Goal: Transaction & Acquisition: Purchase product/service

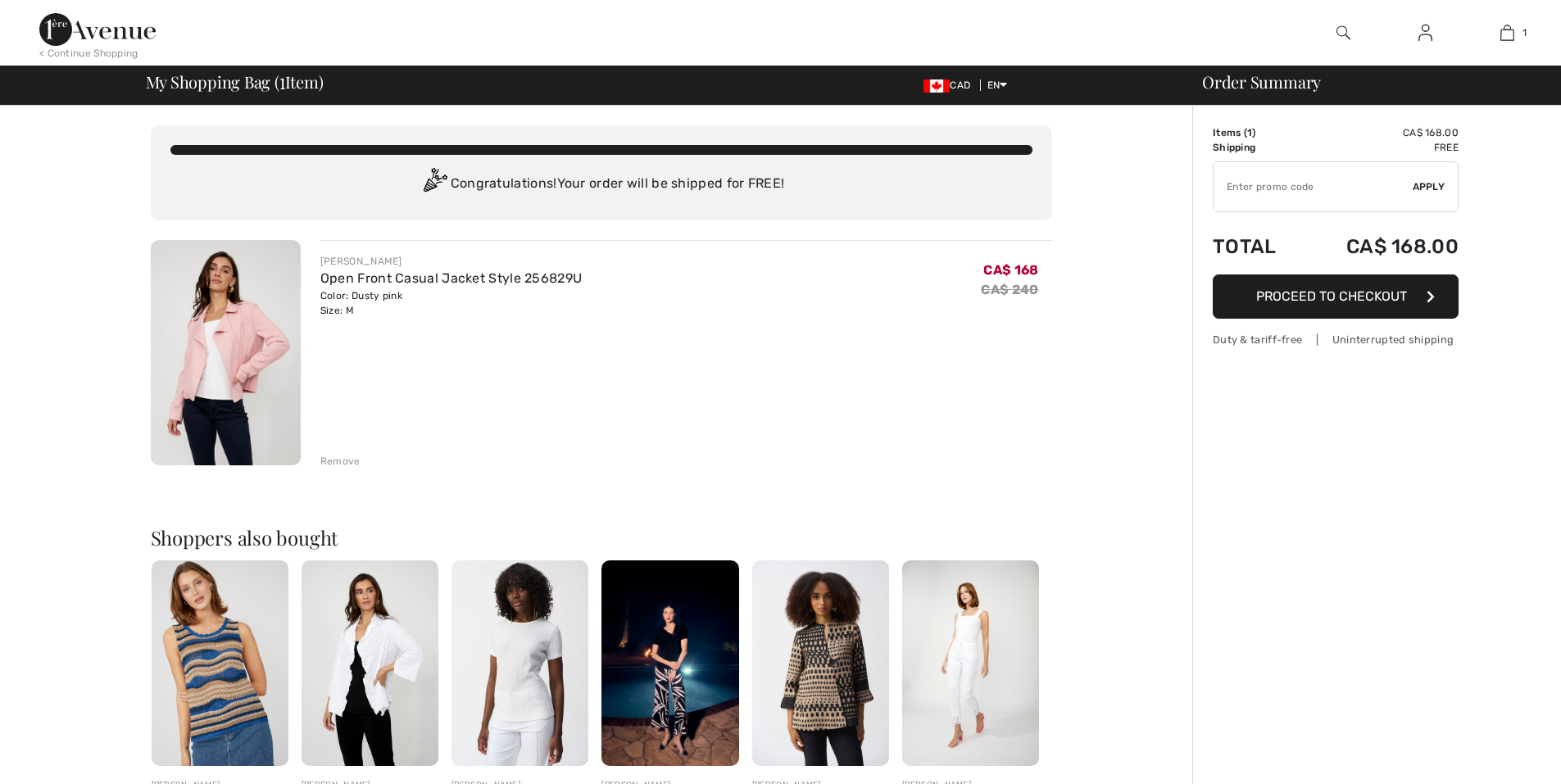
click at [1334, 304] on span "Proceed to Checkout" at bounding box center [1332, 296] width 151 height 15
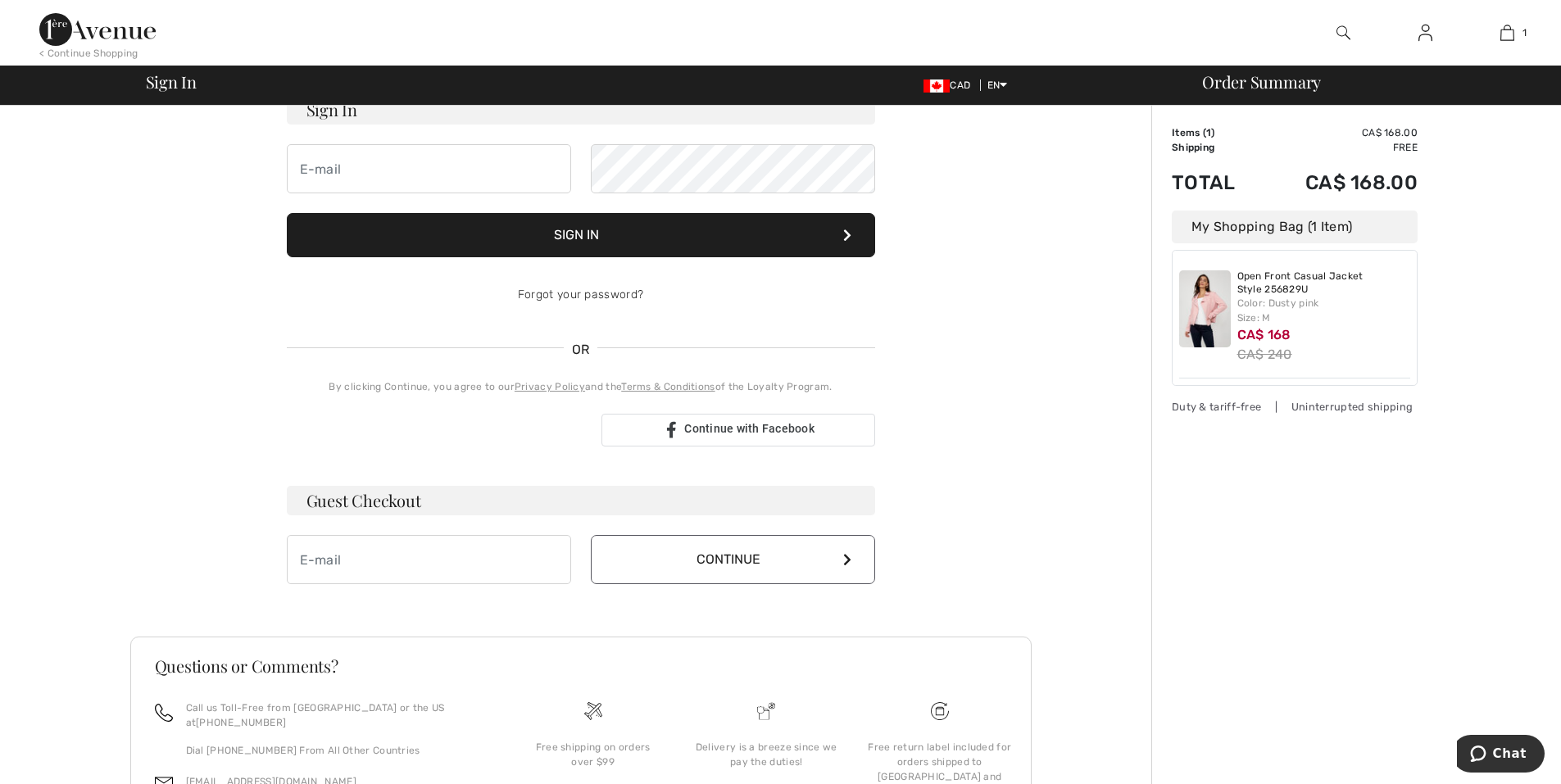
scroll to position [163, 0]
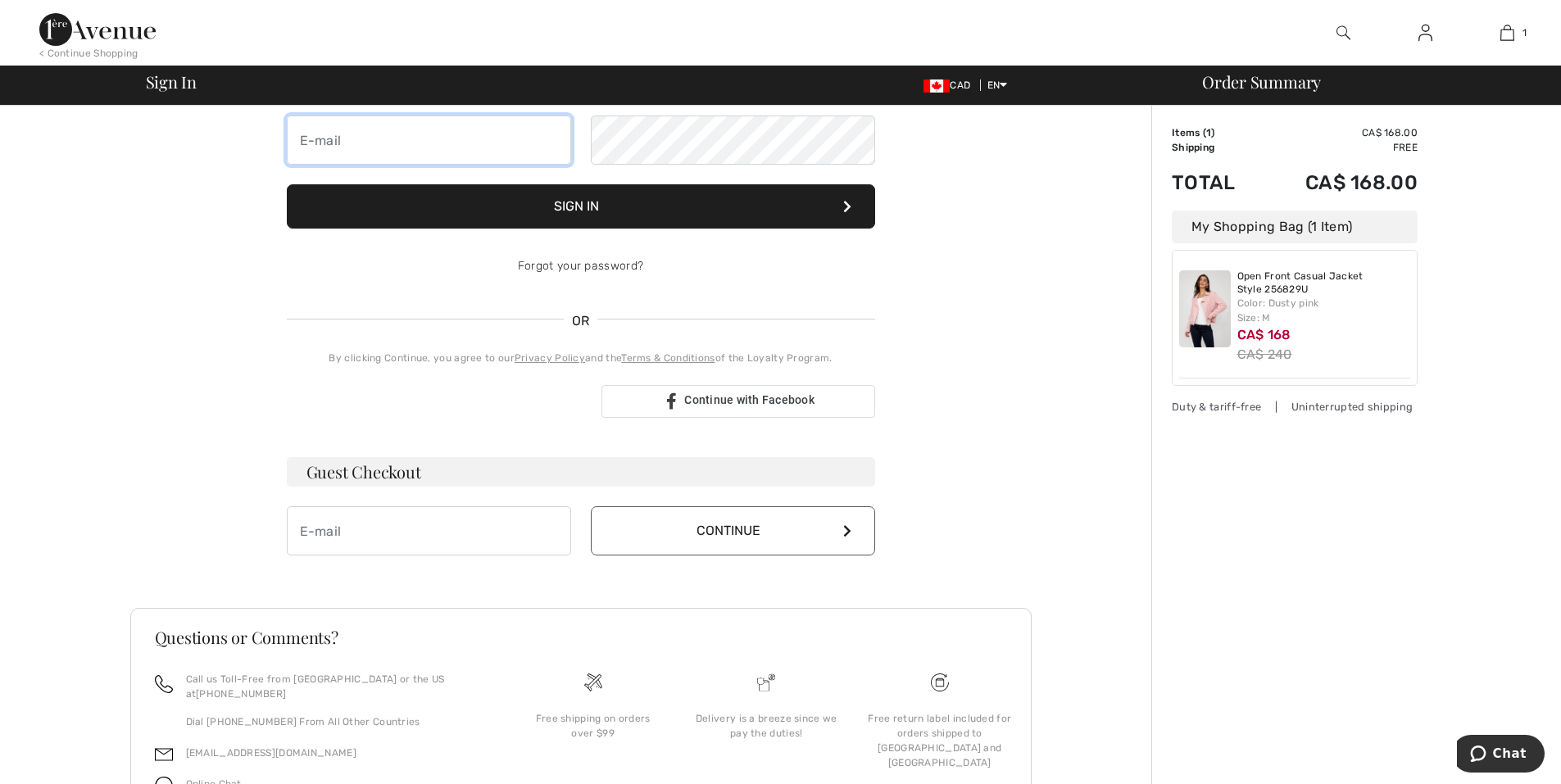
type input "giulianoruscito@gmail.com"
click at [139, 34] on img at bounding box center [97, 29] width 116 height 33
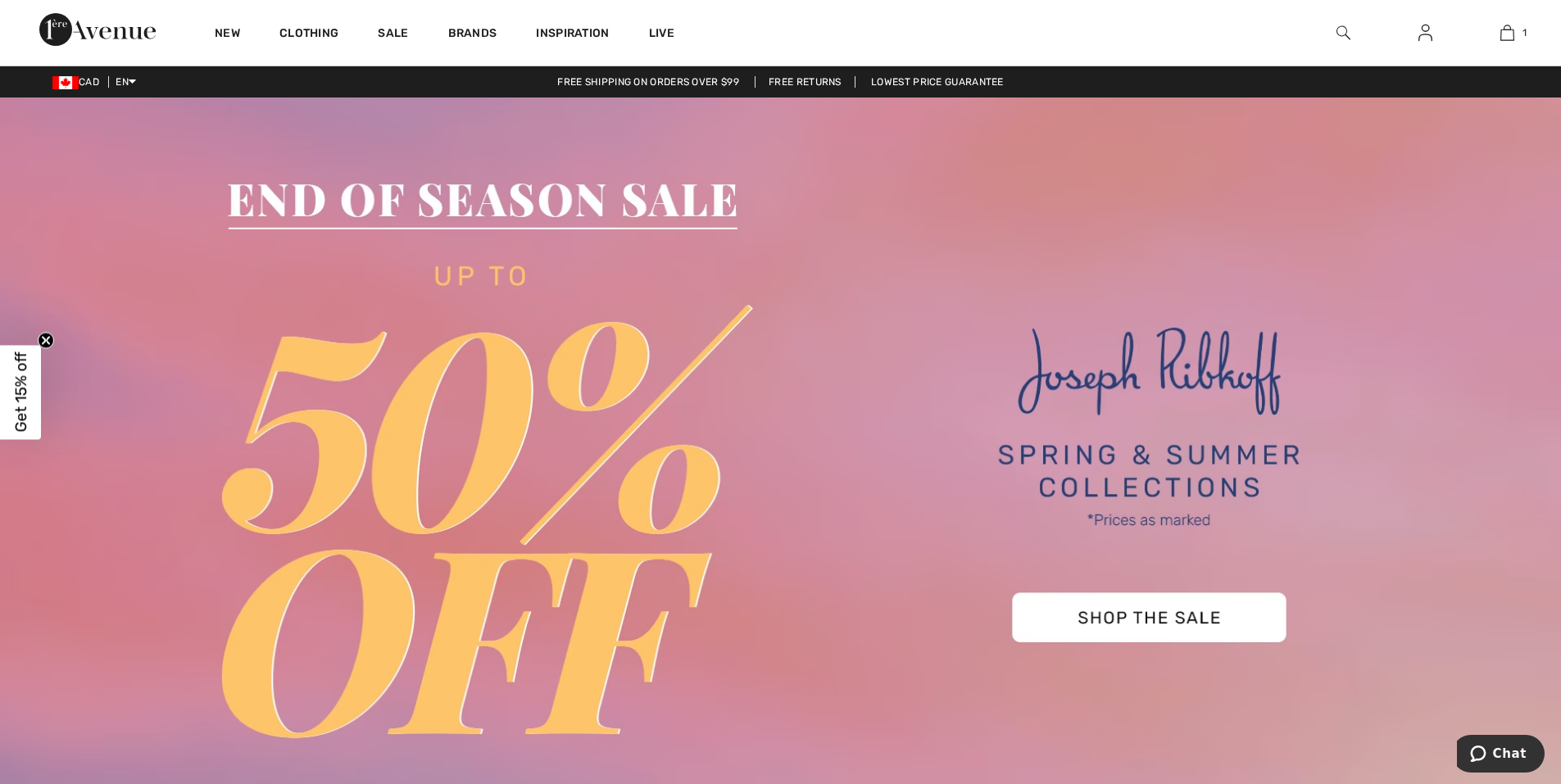
click at [1337, 27] on img at bounding box center [1344, 32] width 14 height 20
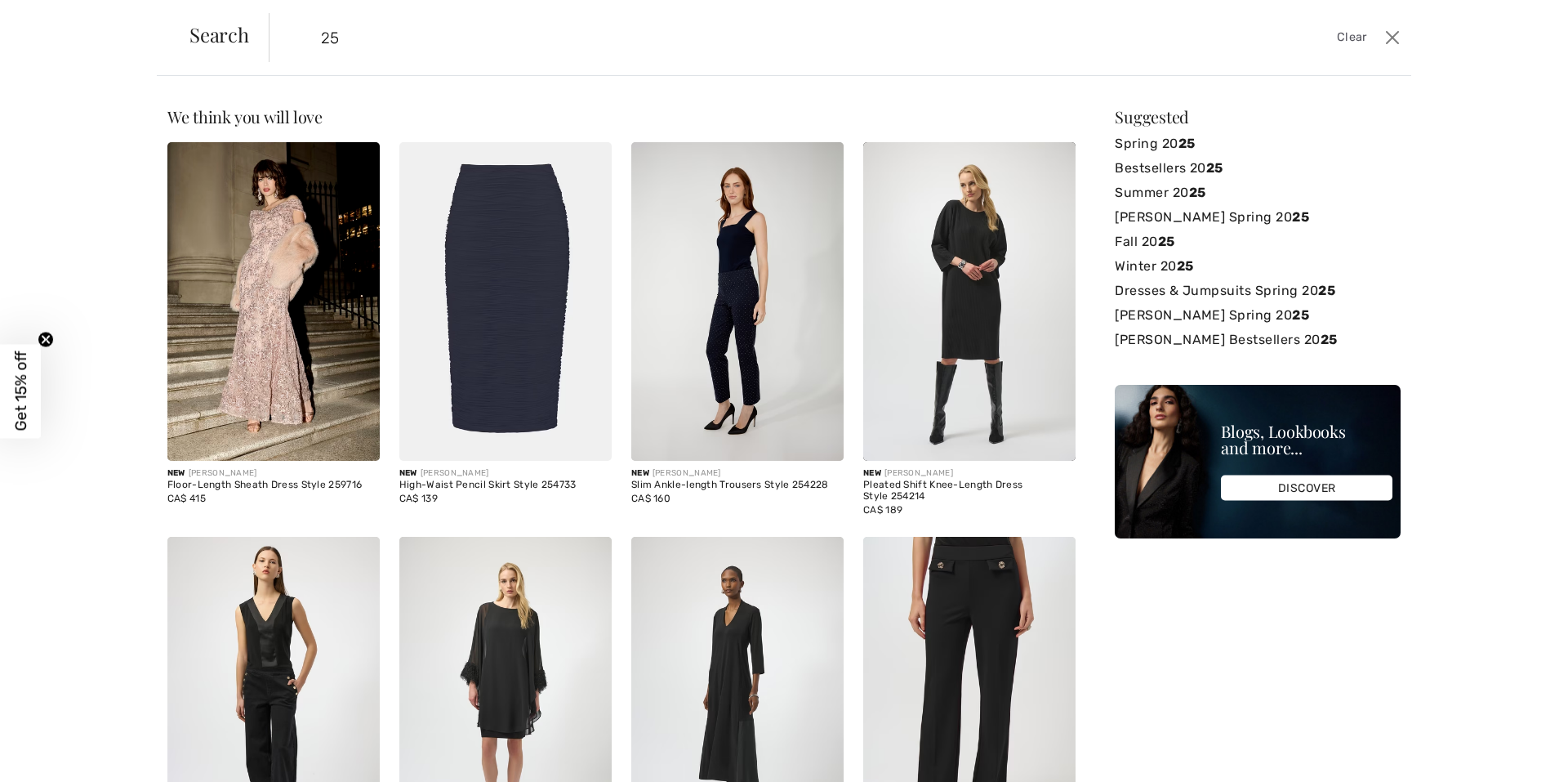
type input "25"
click at [1387, 36] on button "Close" at bounding box center [1393, 38] width 24 height 26
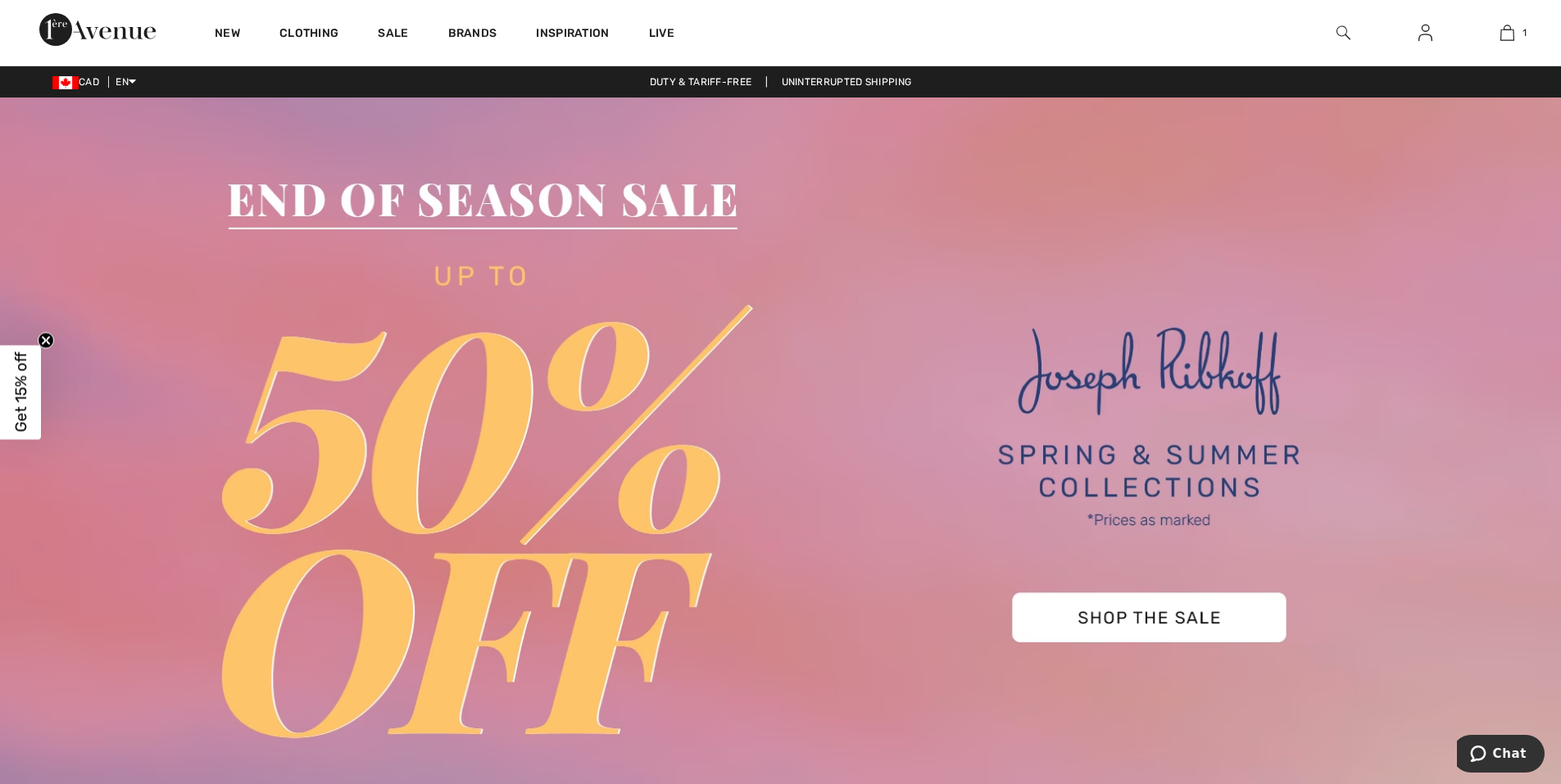
click at [146, 27] on img at bounding box center [97, 29] width 116 height 33
click at [205, 26] on div "New" at bounding box center [227, 32] width 65 height 65
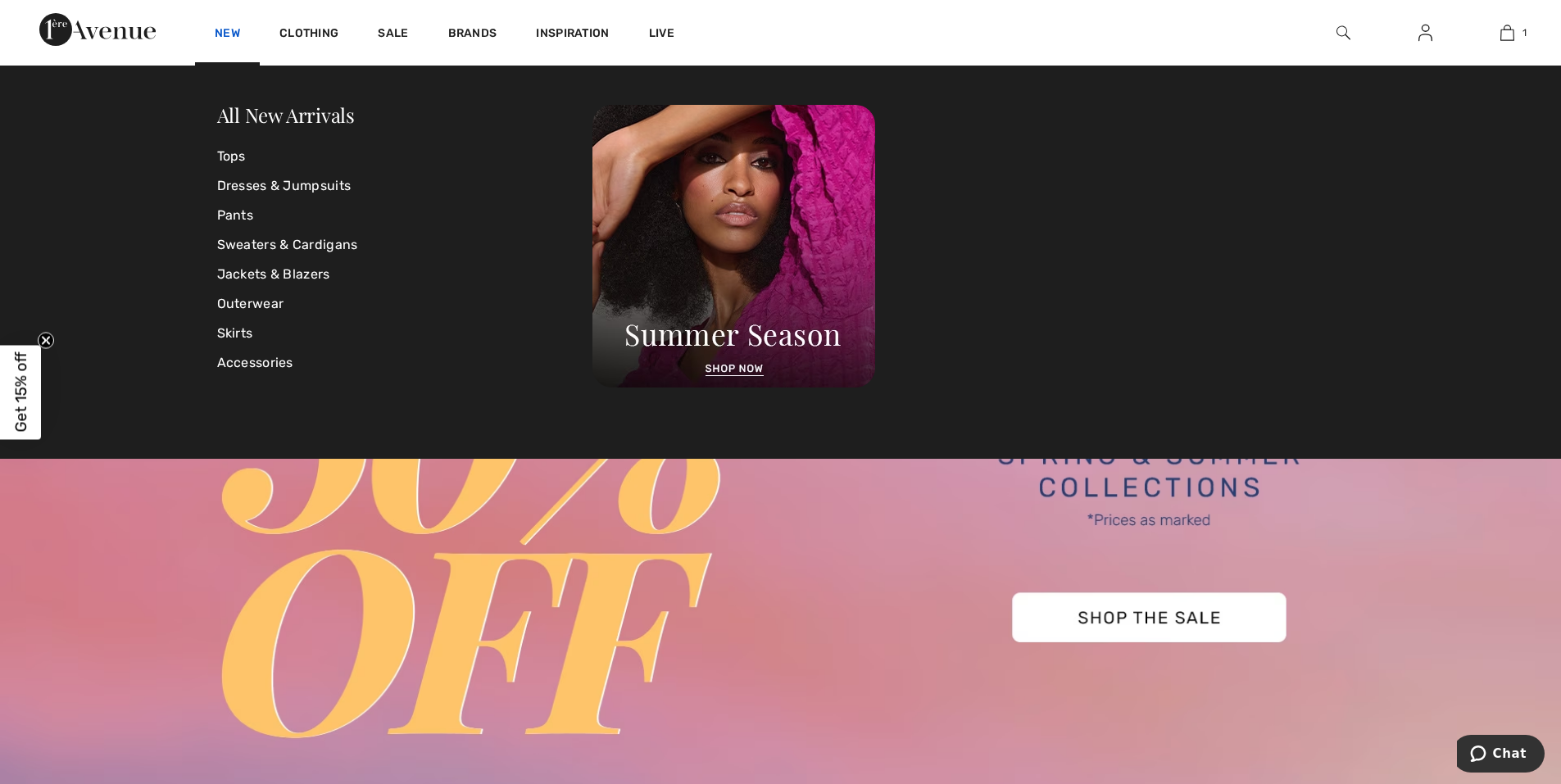
click at [224, 32] on link "New" at bounding box center [227, 35] width 26 height 17
click at [256, 116] on link "All New Arrivals" at bounding box center [286, 115] width 138 height 26
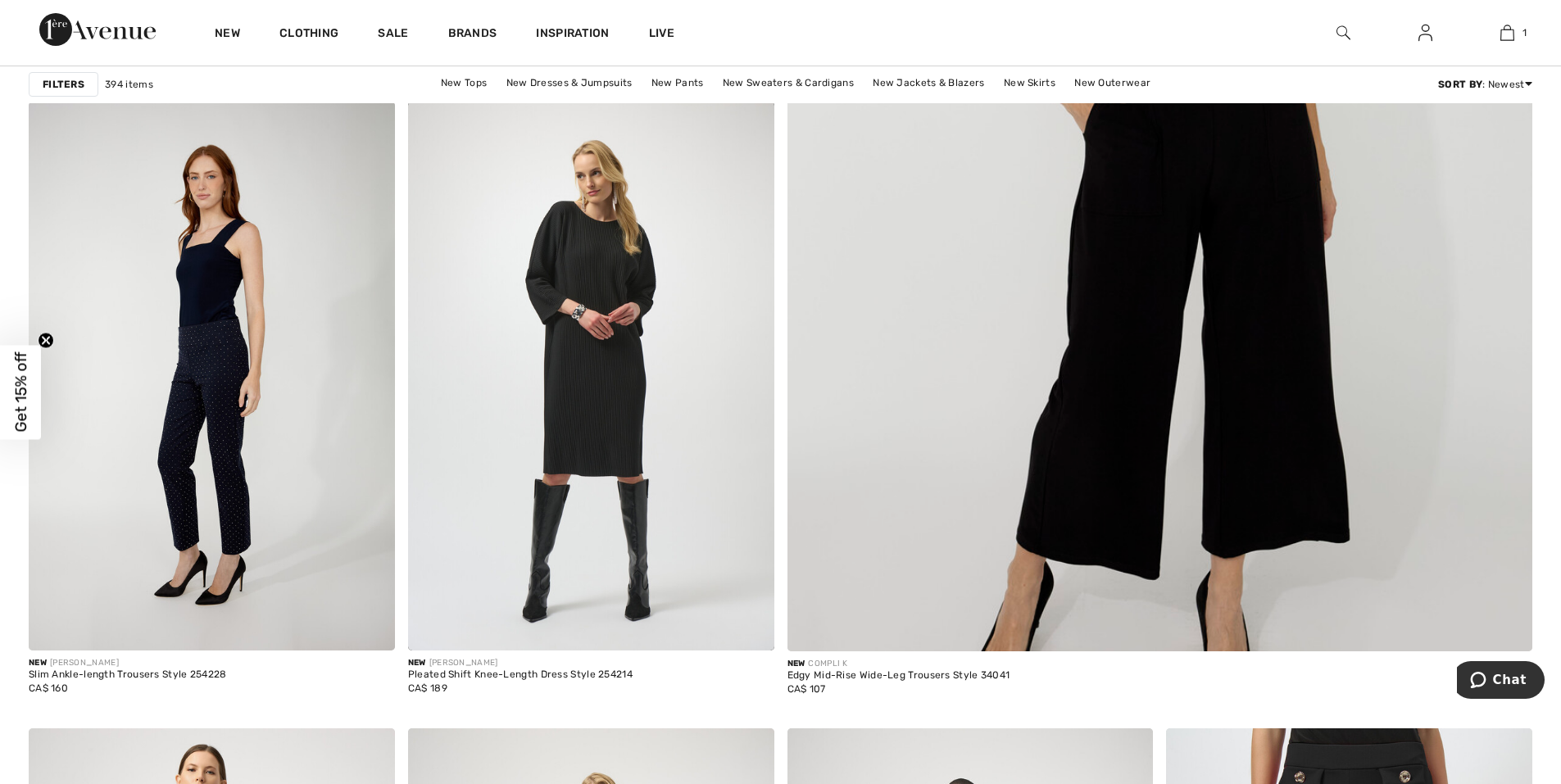
scroll to position [819, 0]
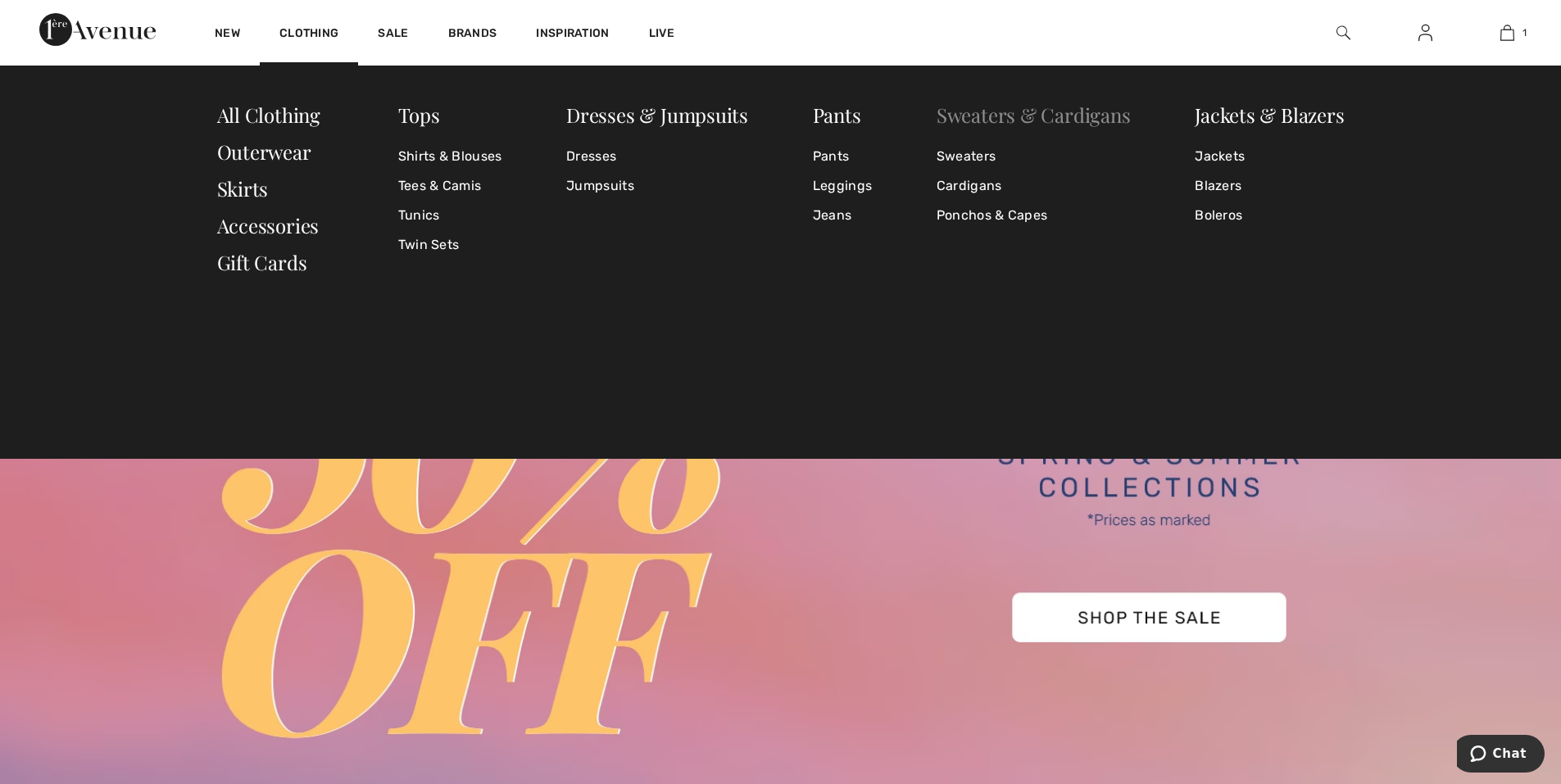
click at [996, 118] on link "Sweaters & Cardigans" at bounding box center [1034, 115] width 195 height 26
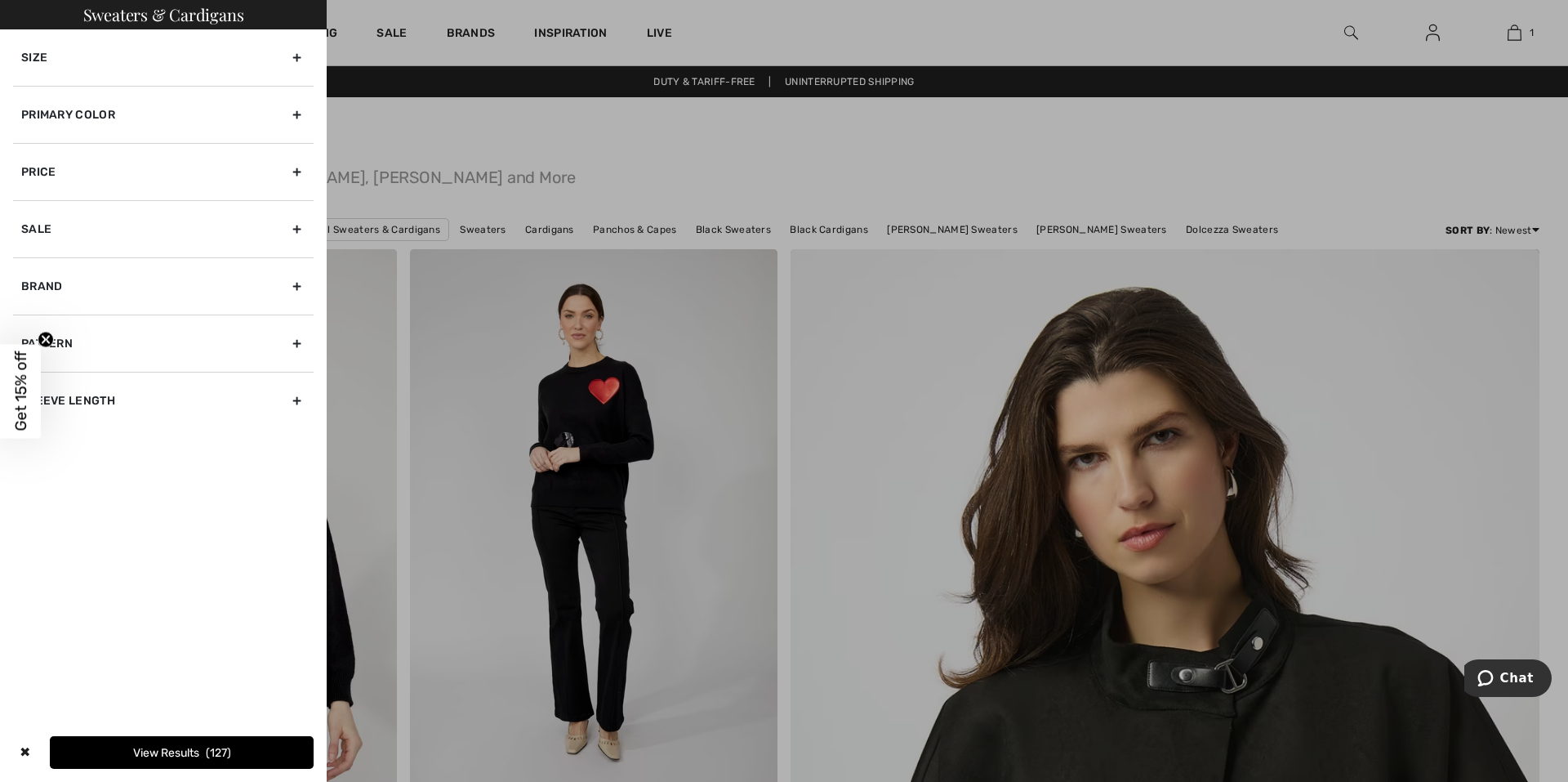
click at [100, 131] on div "Primary Color" at bounding box center [163, 114] width 300 height 57
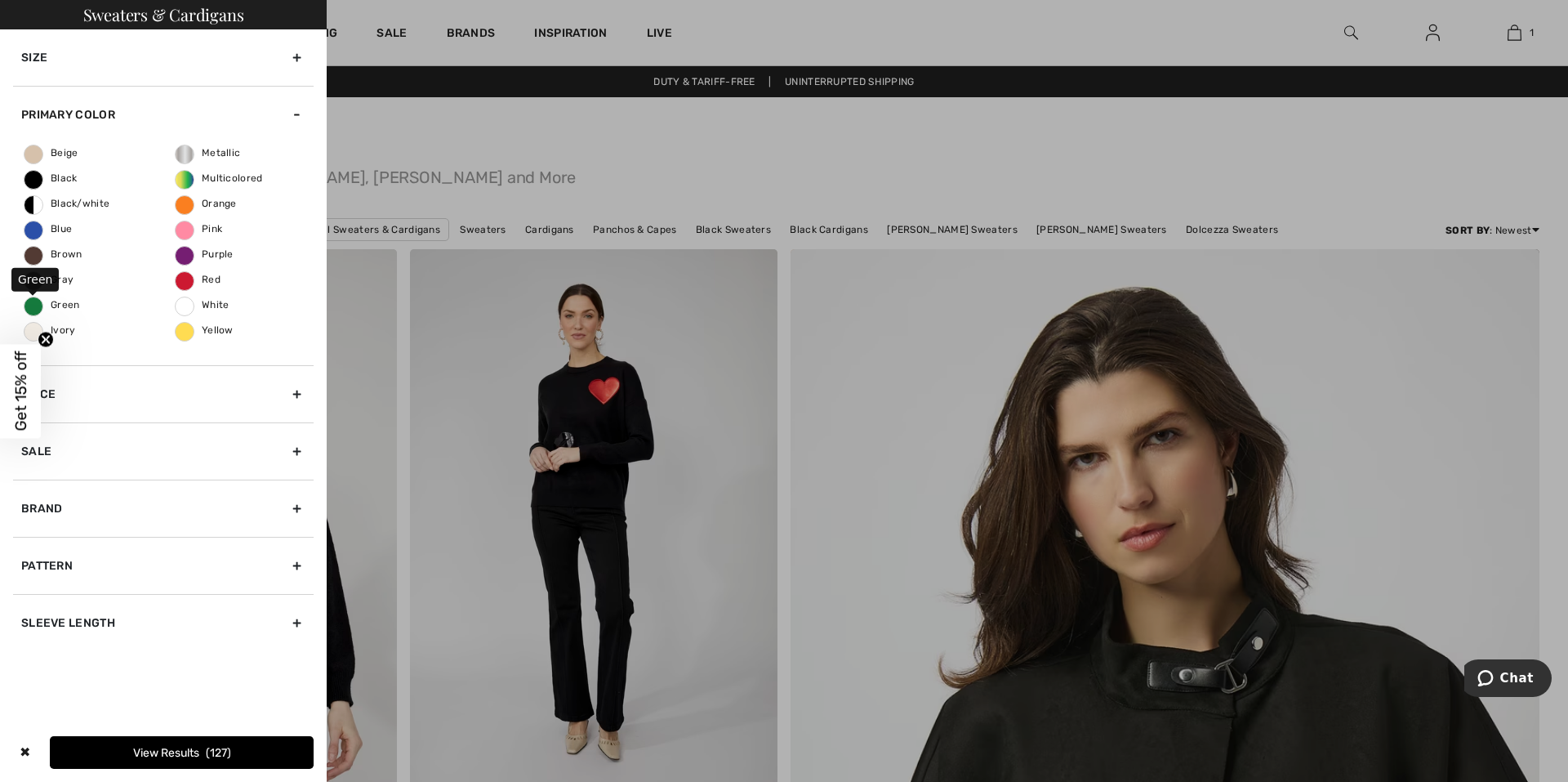
click at [70, 301] on span "Green" at bounding box center [52, 304] width 56 height 11
click at [0, 0] on input "Green" at bounding box center [0, 0] width 0 height 0
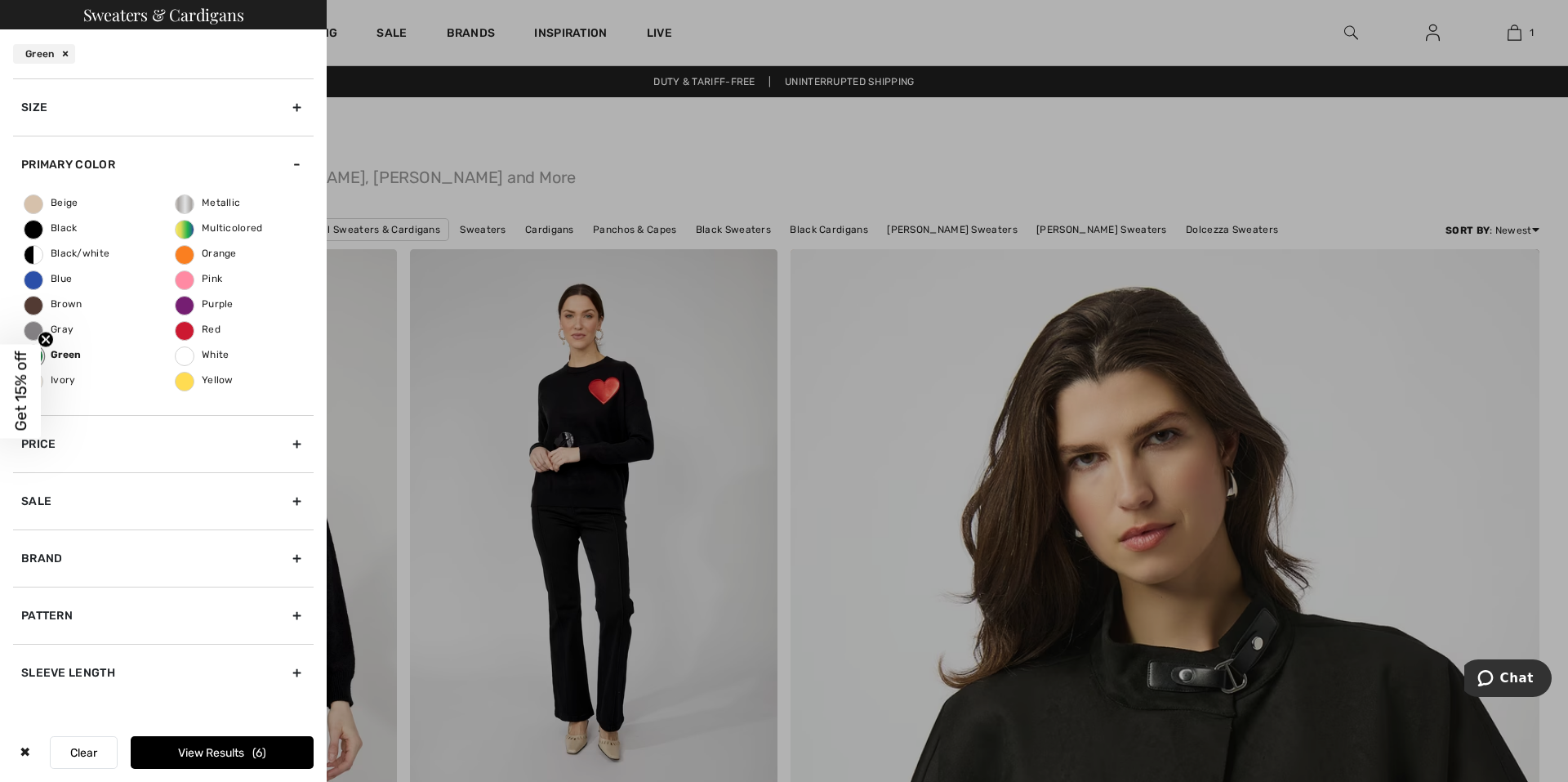
click at [193, 740] on button "View Results 6" at bounding box center [222, 752] width 183 height 33
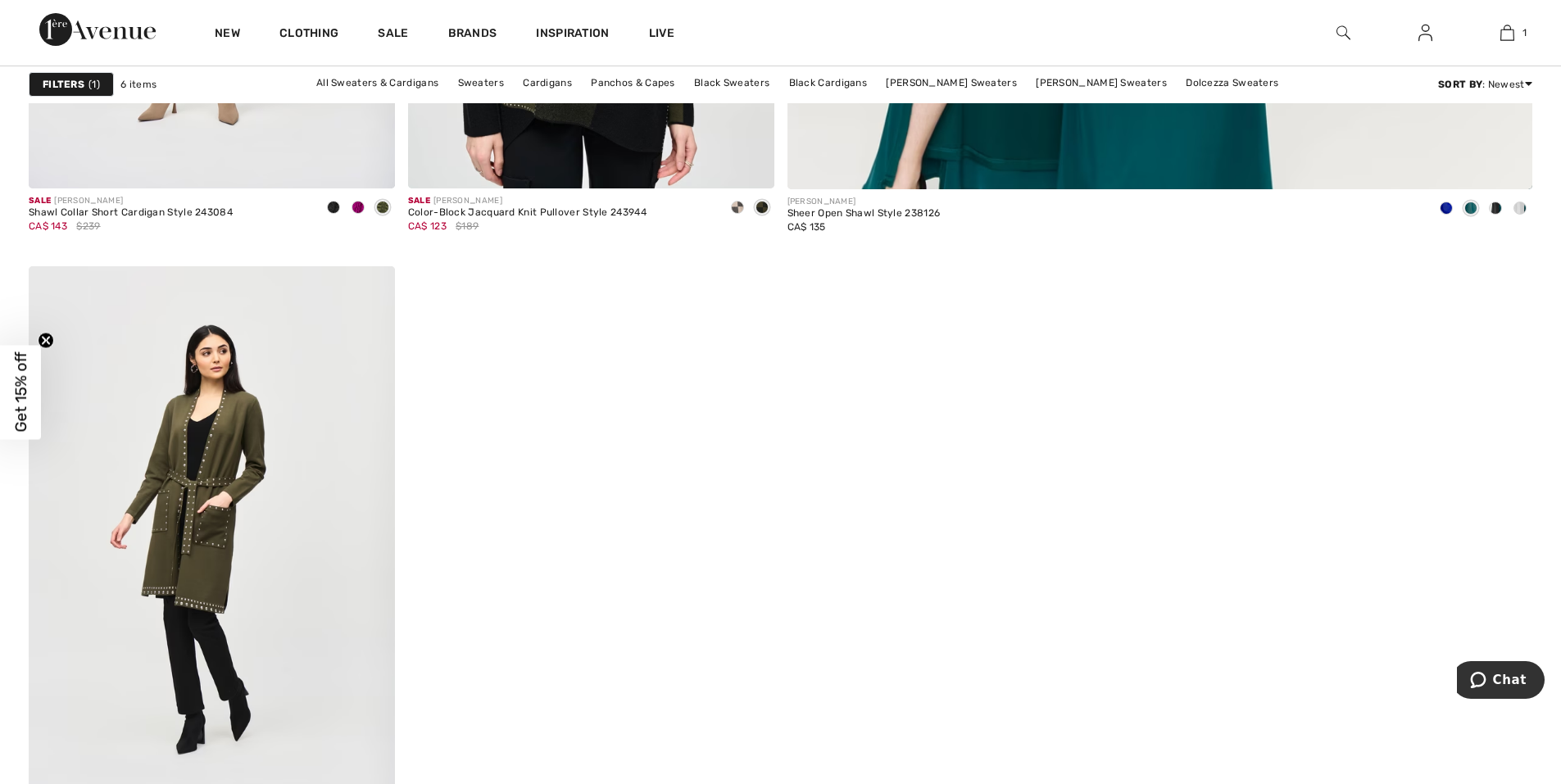
scroll to position [1392, 0]
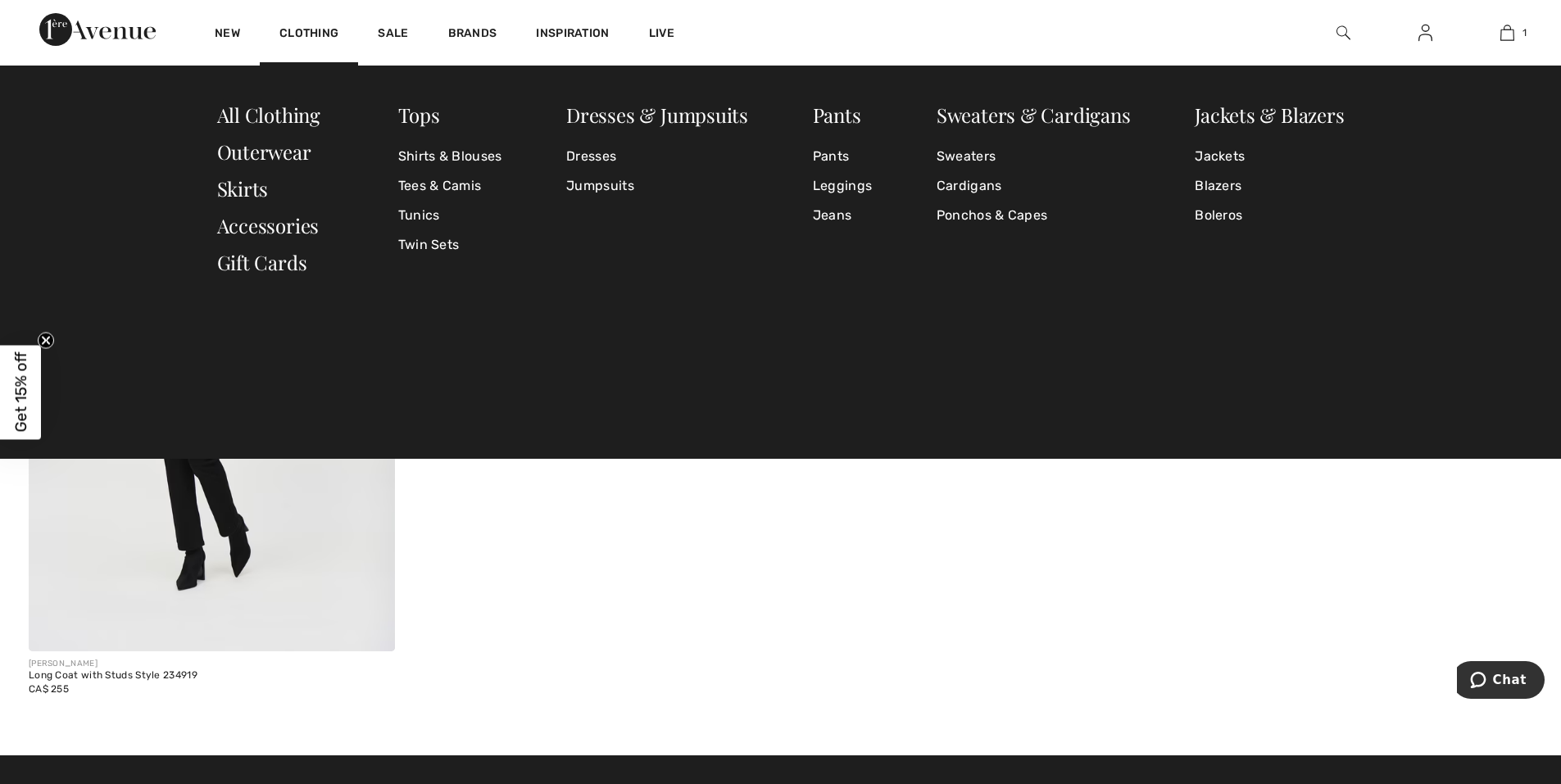
drag, startPoint x: 415, startPoint y: 113, endPoint x: 380, endPoint y: 145, distance: 47.4
click at [416, 113] on link "Tops" at bounding box center [419, 115] width 42 height 26
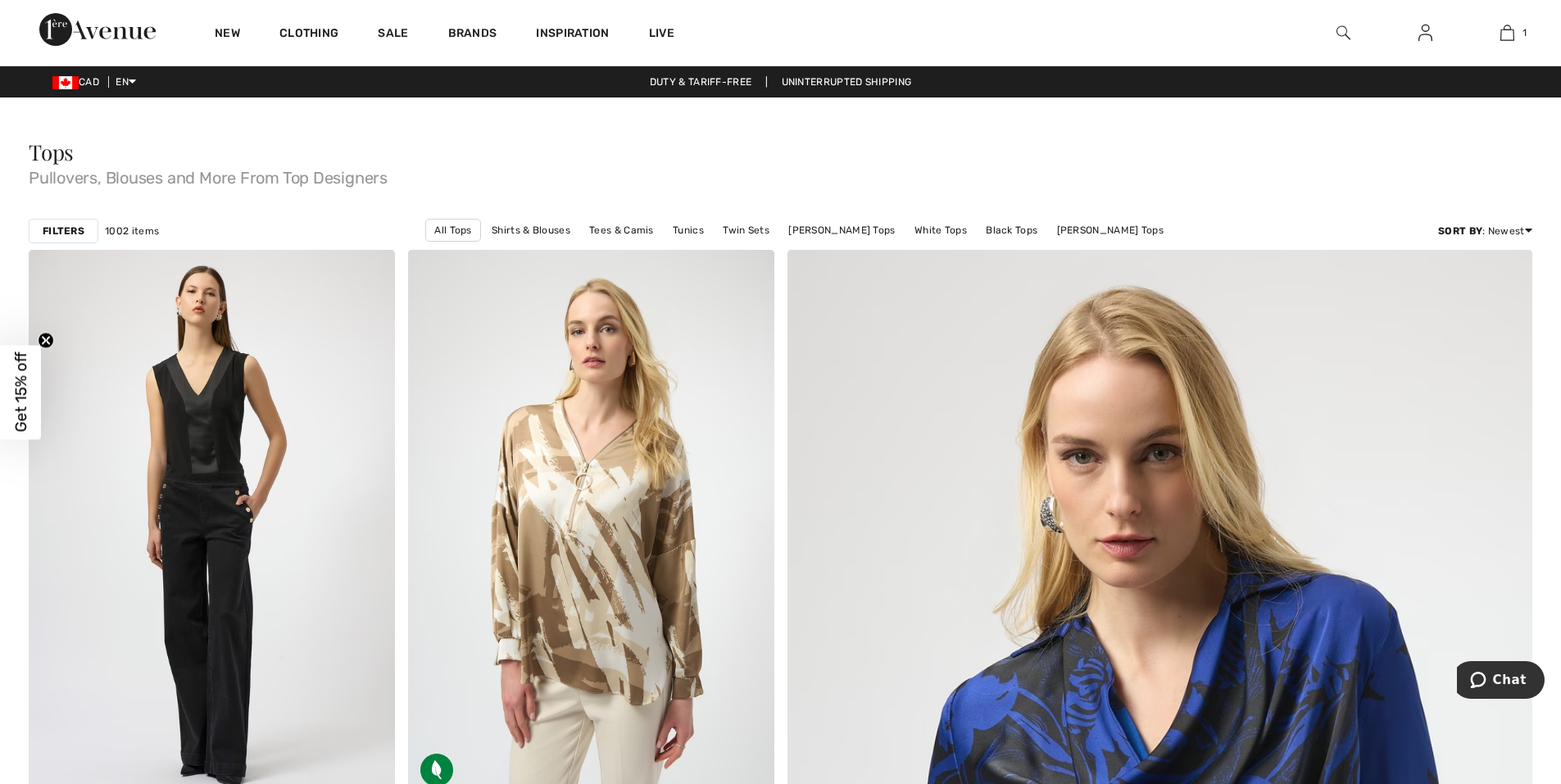
click at [79, 225] on strong "Filters" at bounding box center [63, 231] width 42 height 15
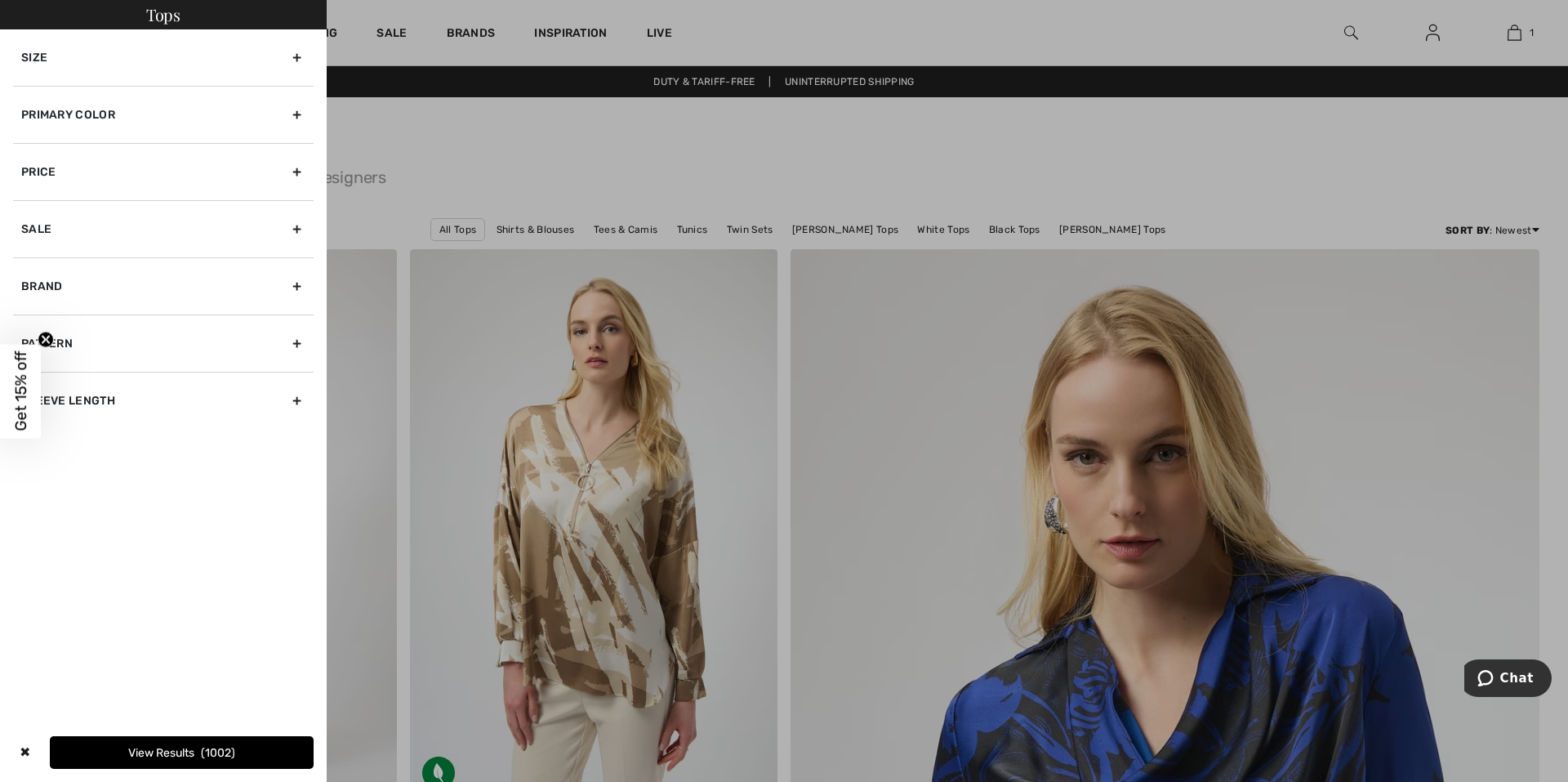
click at [104, 122] on div "Primary Color" at bounding box center [163, 114] width 300 height 57
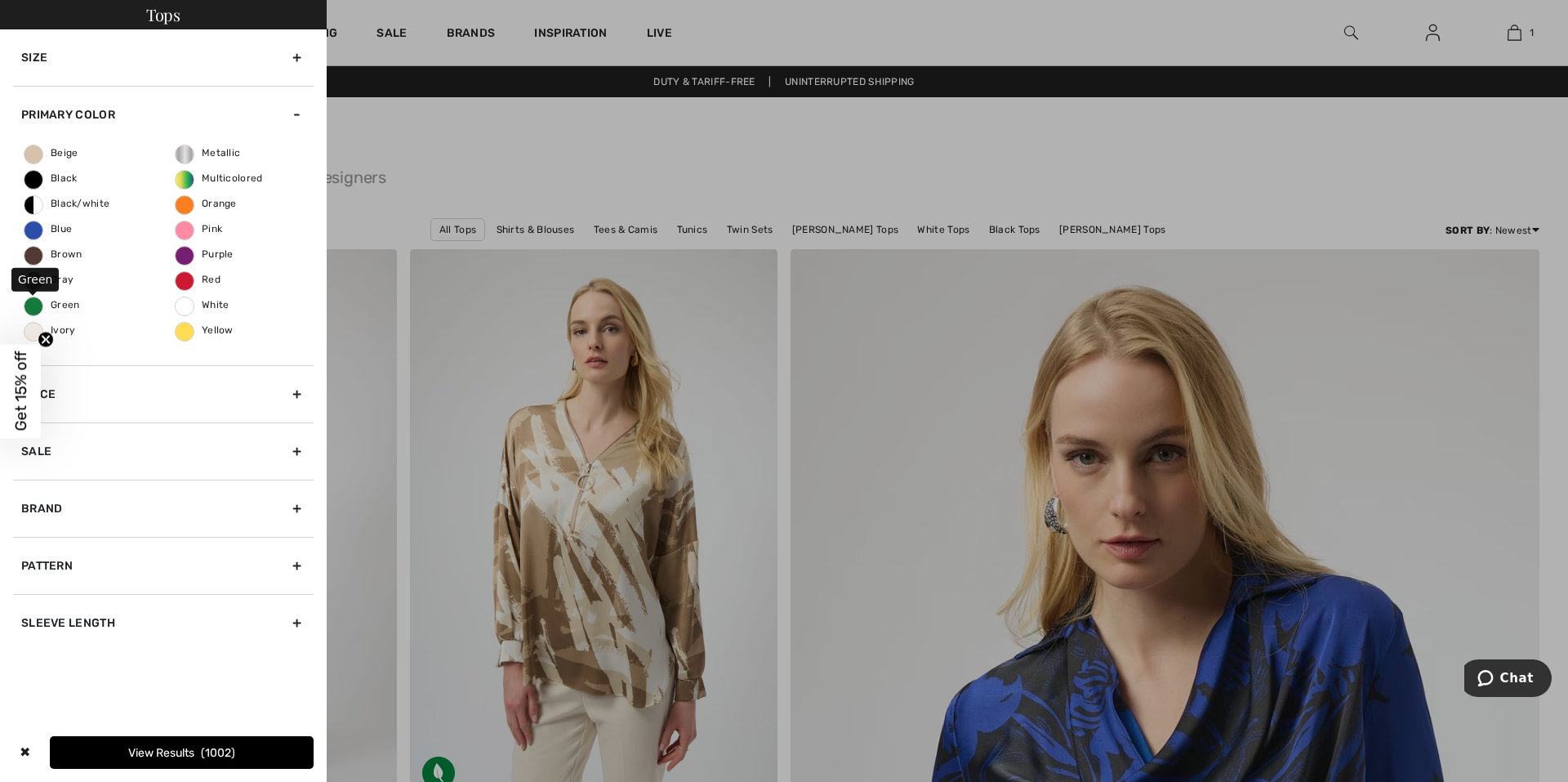
click at [60, 306] on span "Green" at bounding box center [52, 304] width 56 height 11
click at [0, 0] on input "Green" at bounding box center [0, 0] width 0 height 0
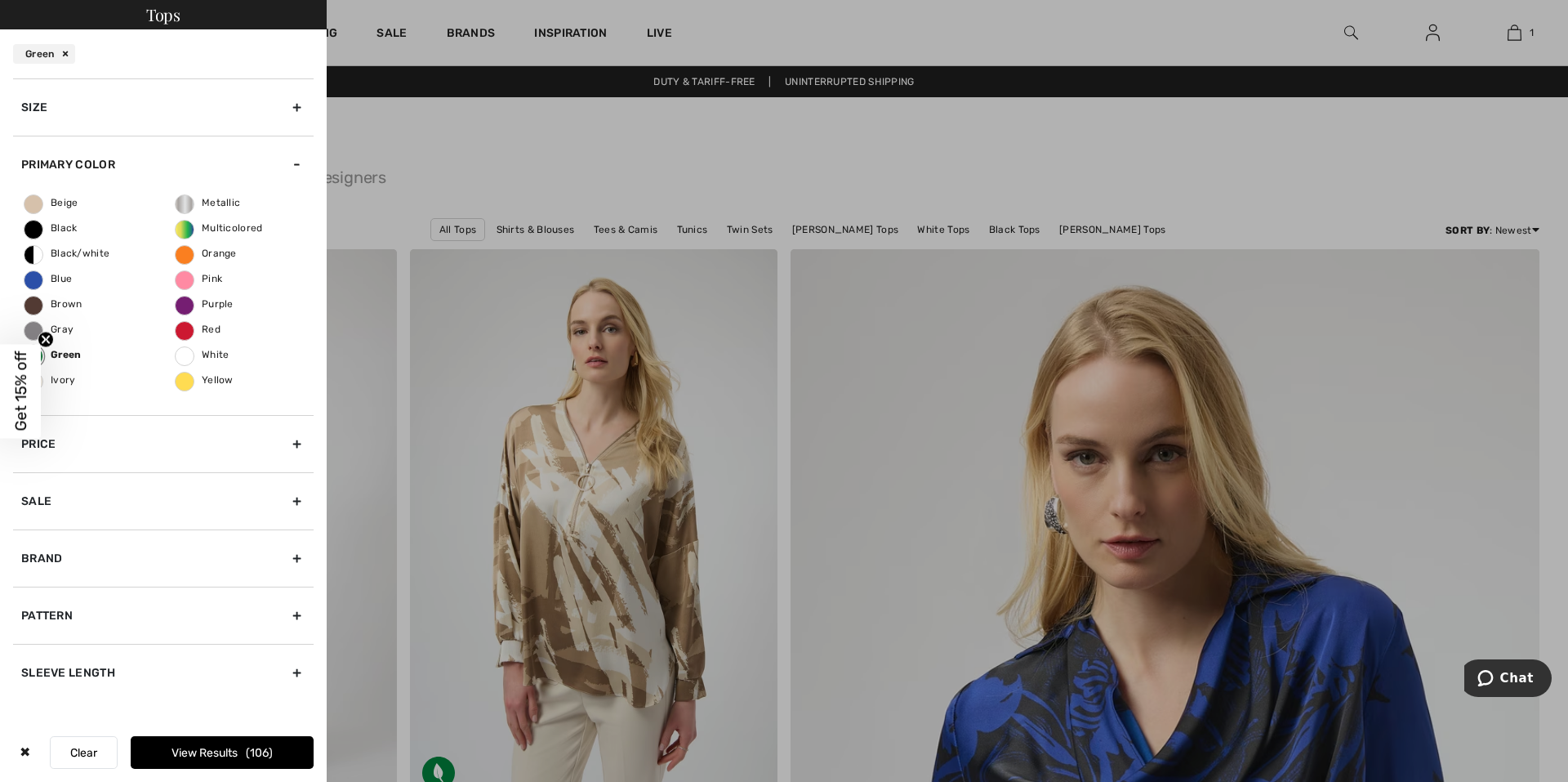
click at [234, 741] on button "View Results 106" at bounding box center [222, 752] width 183 height 33
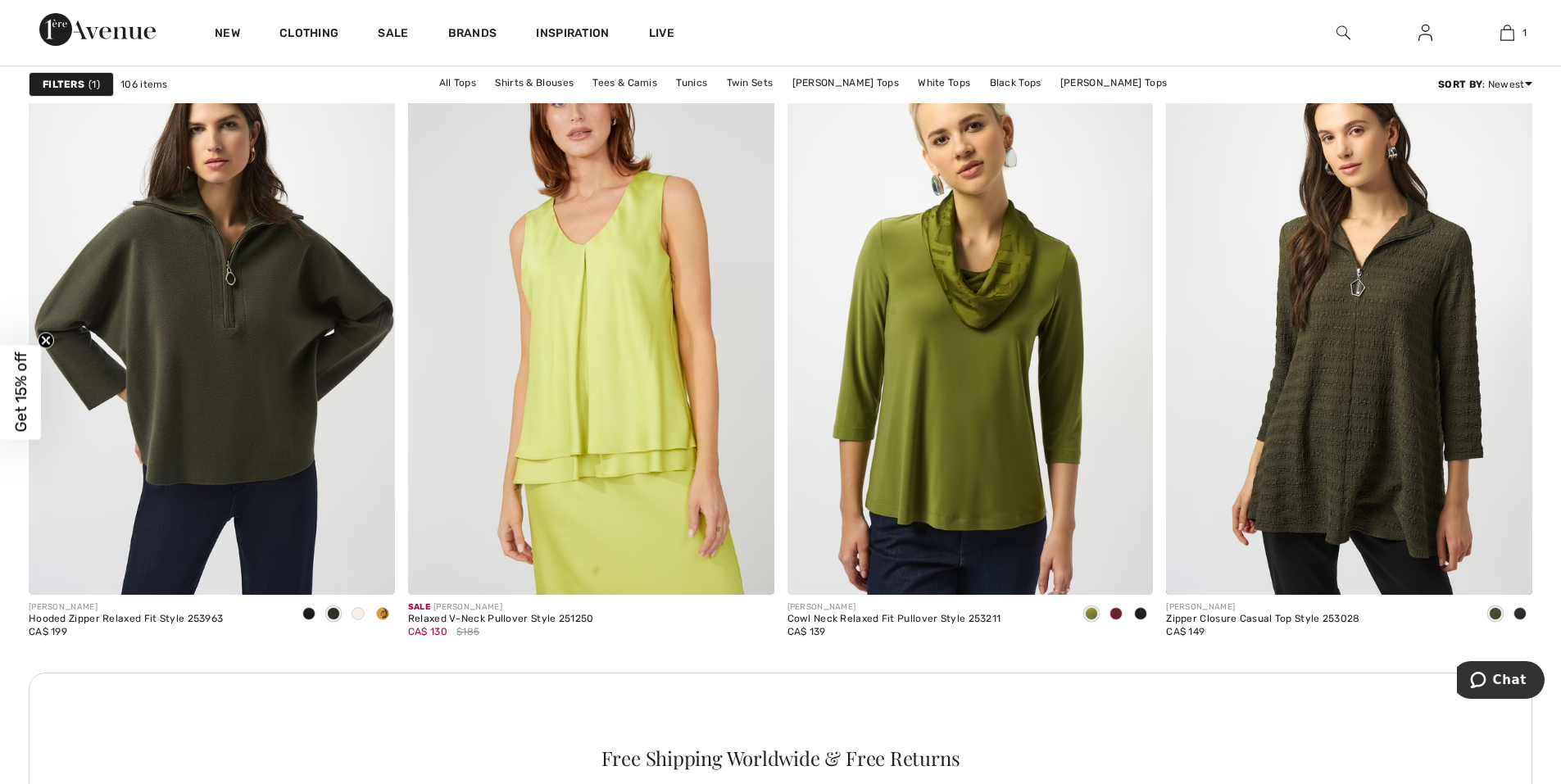
scroll to position [2048, 0]
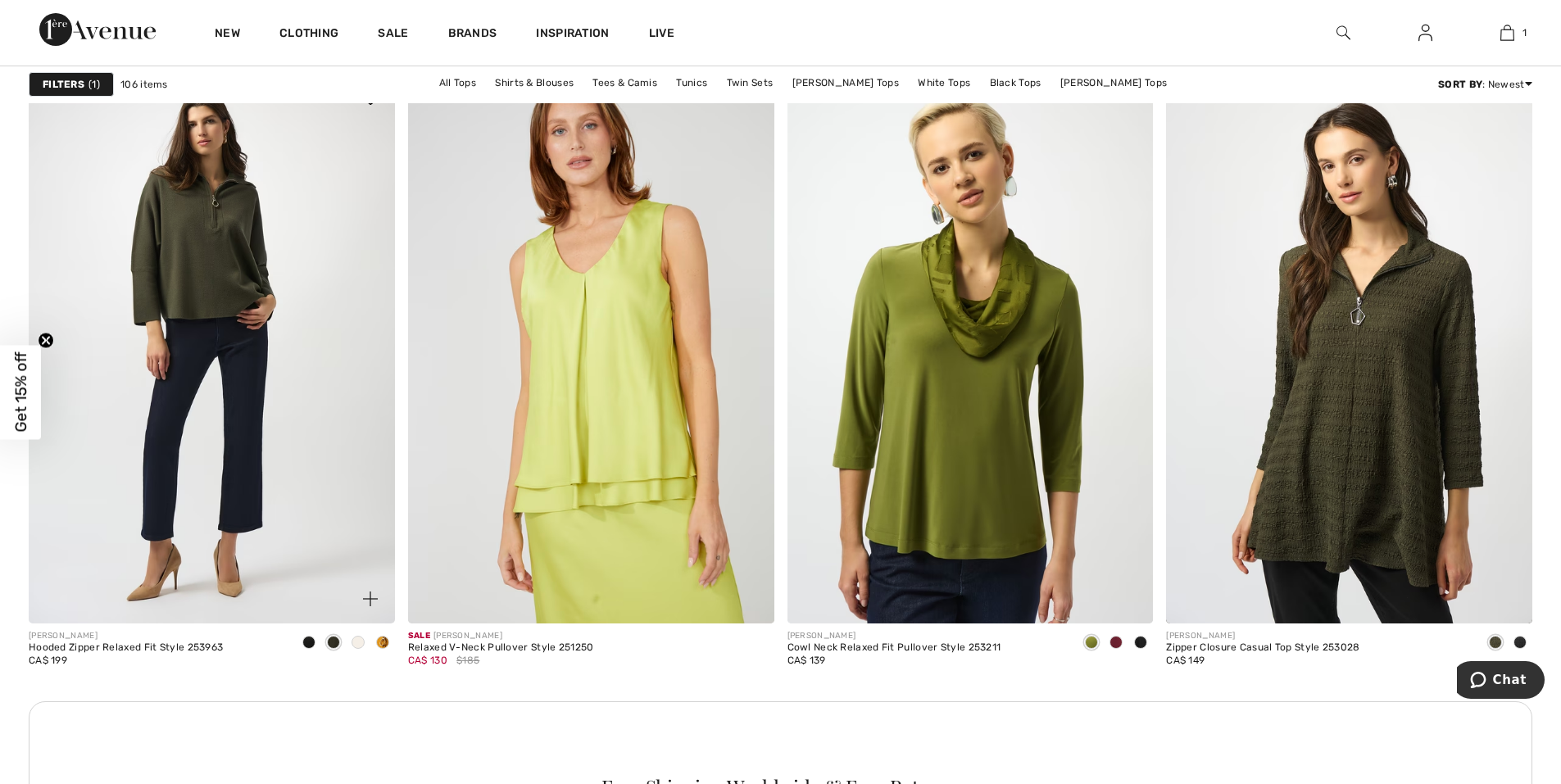
click at [163, 240] on img at bounding box center [212, 348] width 367 height 549
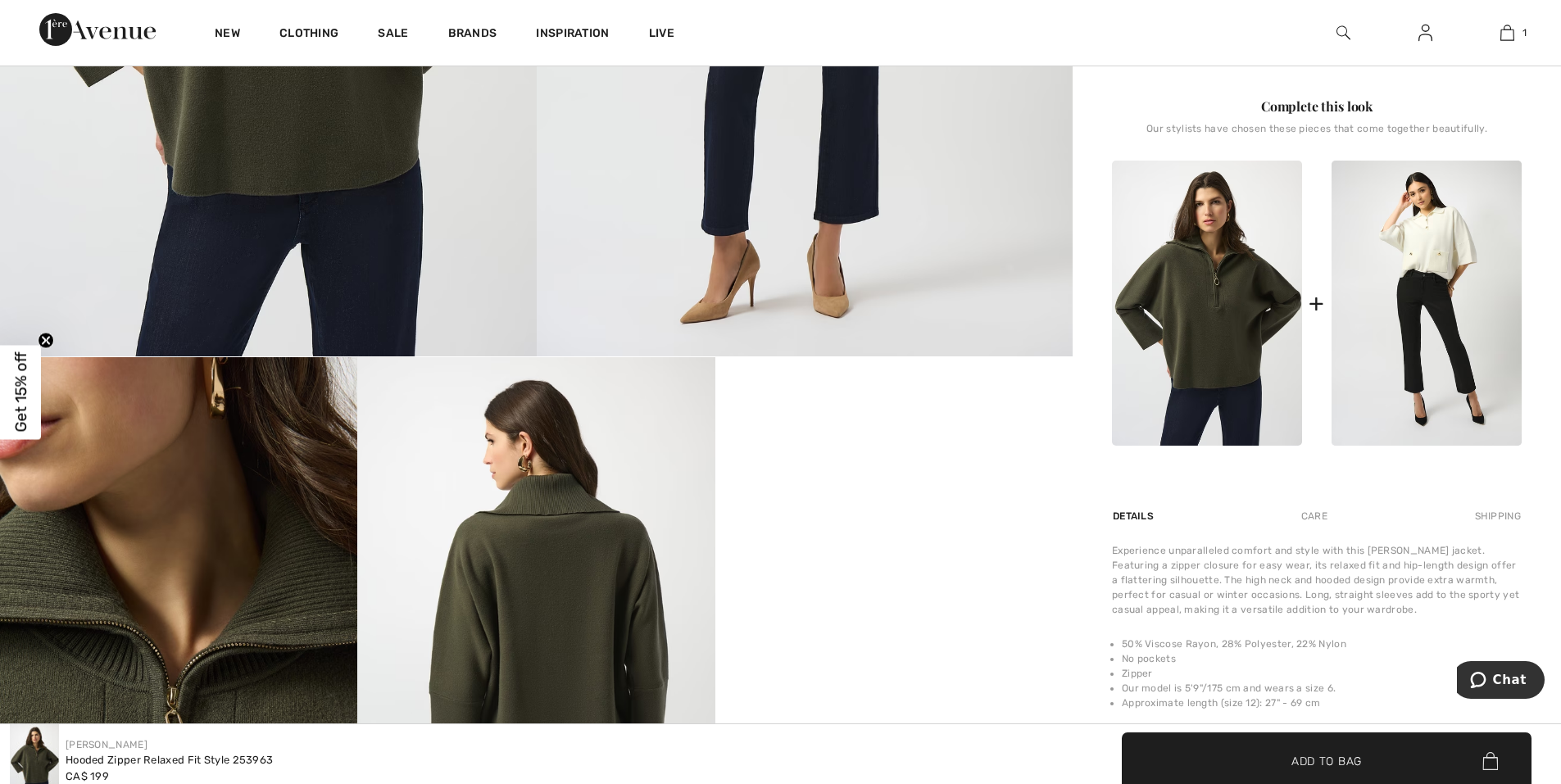
scroll to position [573, 0]
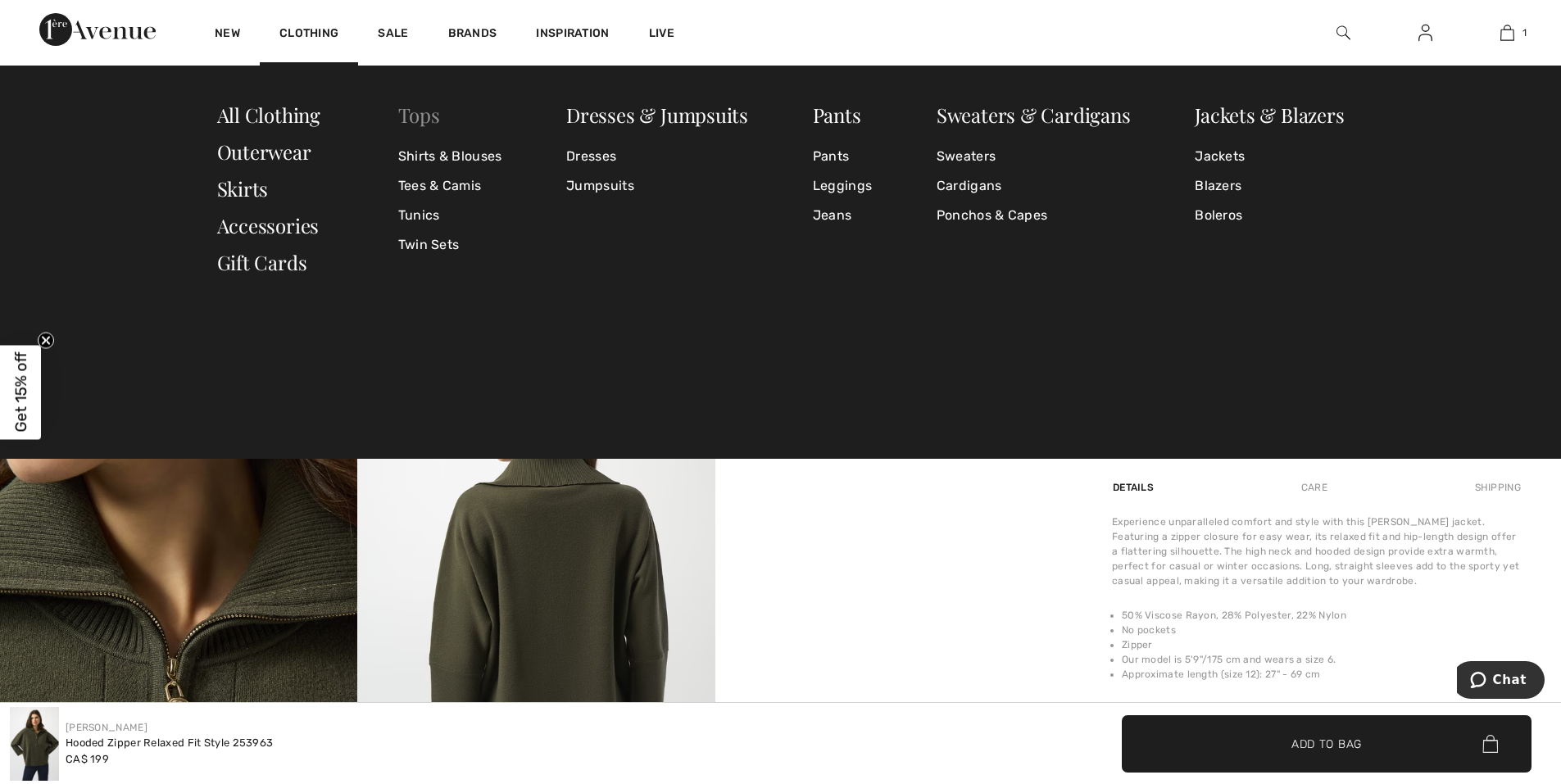
click at [429, 107] on link "Tops" at bounding box center [419, 115] width 42 height 26
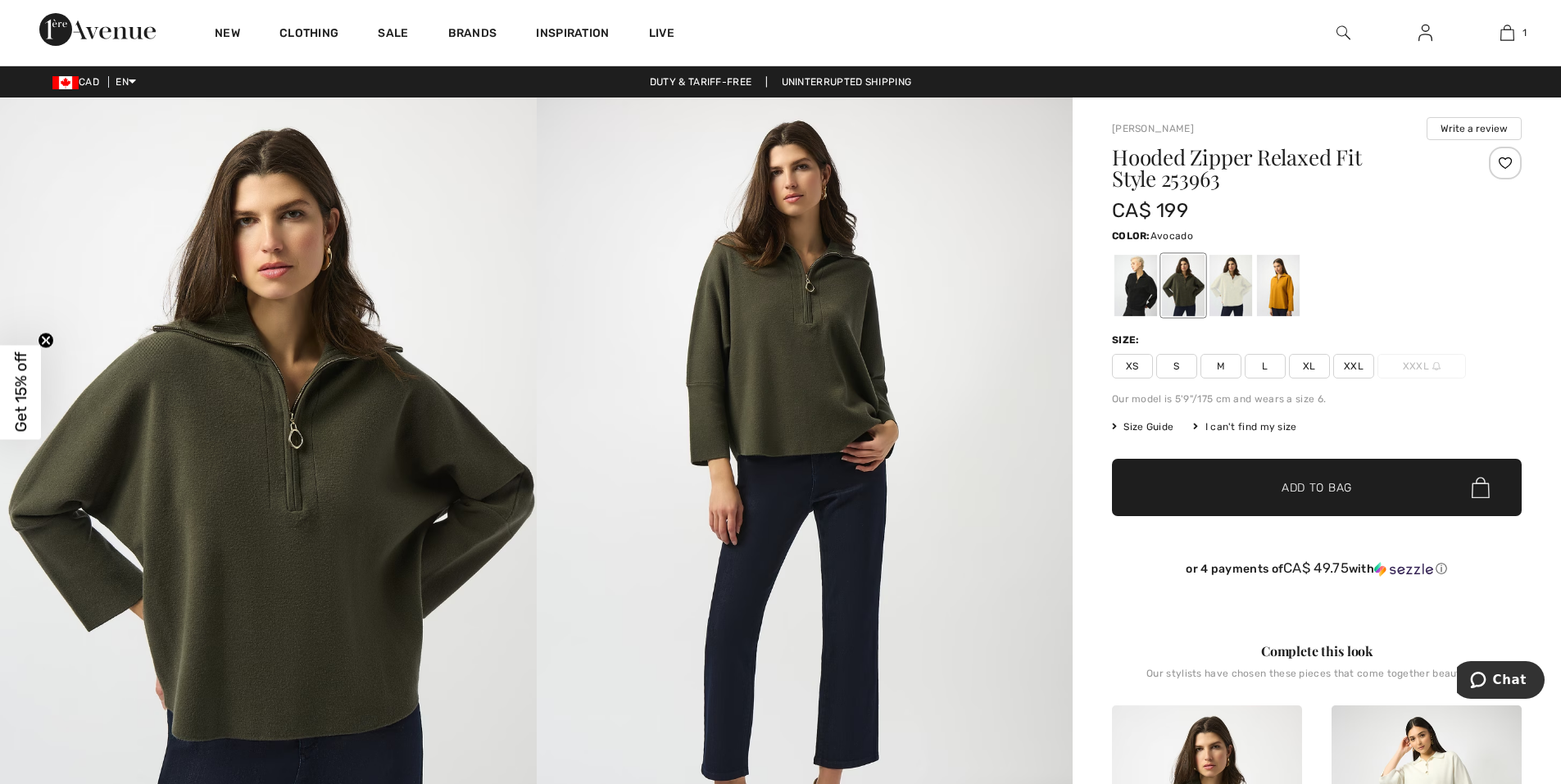
click at [1208, 188] on h1 "Hooded Zipper Relaxed Fit Style 253963" at bounding box center [1283, 167] width 342 height 43
copy h1 "253963"
click at [1154, 421] on span "Size Guide" at bounding box center [1142, 427] width 61 height 15
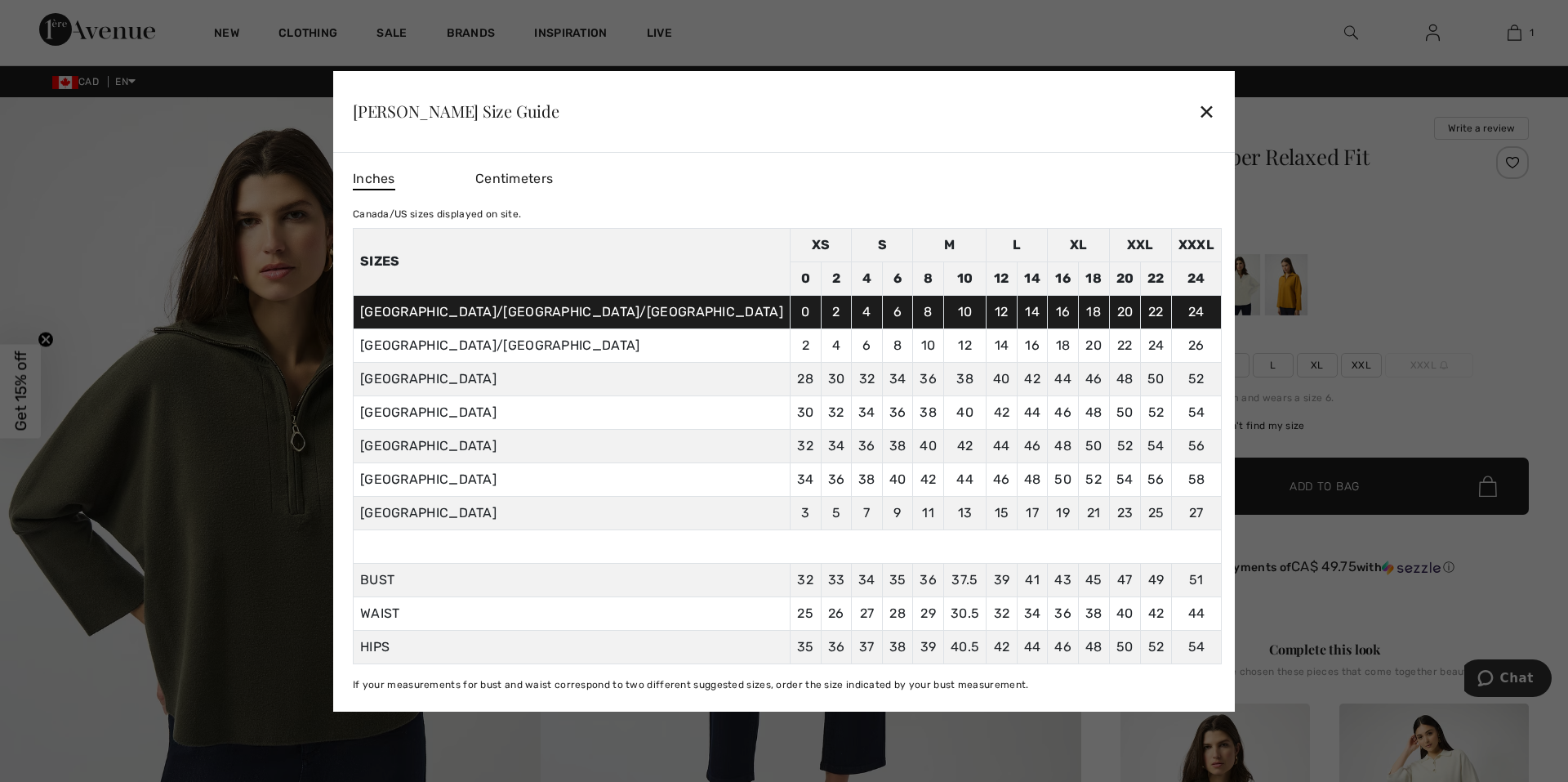
click at [1198, 109] on div "✕" at bounding box center [1206, 111] width 17 height 34
